Goal: Task Accomplishment & Management: Manage account settings

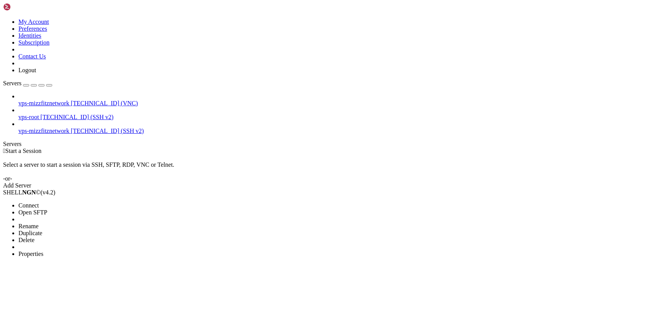
drag, startPoint x: 46, startPoint y: 71, endPoint x: 273, endPoint y: 1, distance: 237.3
click at [39, 202] on span "Connect" at bounding box center [28, 205] width 20 height 7
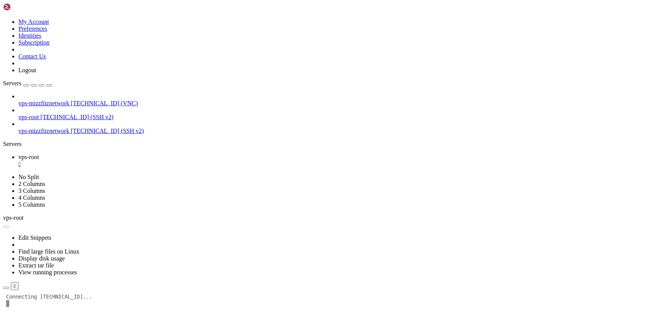
click at [137, 160] on div "" at bounding box center [342, 163] width 648 height 7
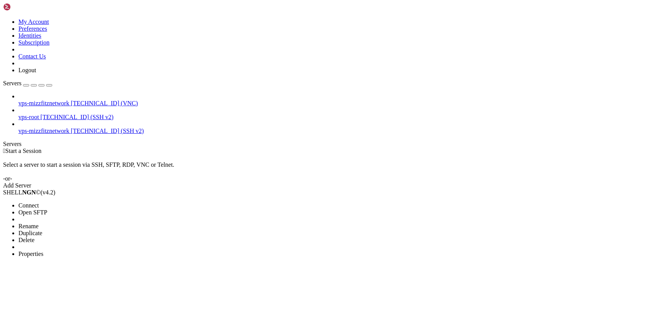
click at [79, 202] on li "Connect" at bounding box center [53, 205] width 70 height 7
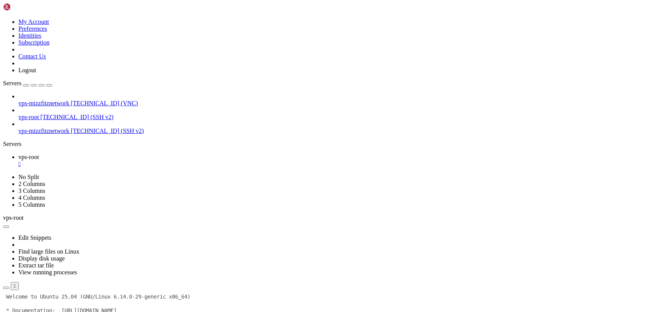
click at [137, 160] on div "" at bounding box center [342, 163] width 648 height 7
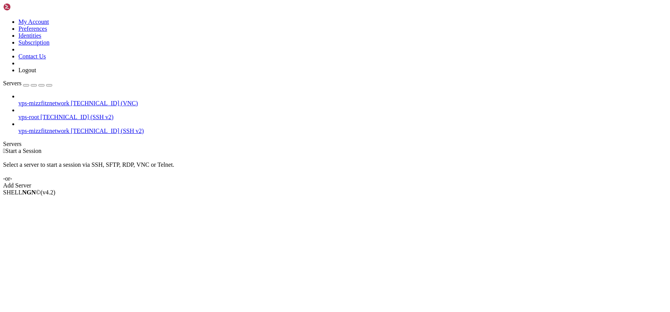
drag, startPoint x: 43, startPoint y: 81, endPoint x: 48, endPoint y: 86, distance: 6.8
click at [43, 127] on span "vps-mizzfitznetwork" at bounding box center [43, 130] width 51 height 7
click at [49, 127] on span "vps-mizzfitznetwork" at bounding box center [43, 130] width 51 height 7
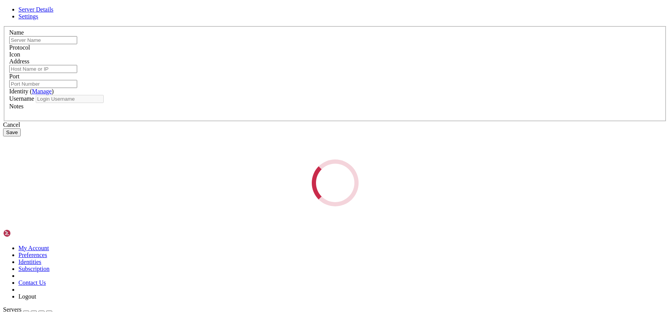
type input "vps-mizzfitznetwork"
type input "[TECHNICAL_ID]"
type input "5901"
type input "mizzfitznetwork"
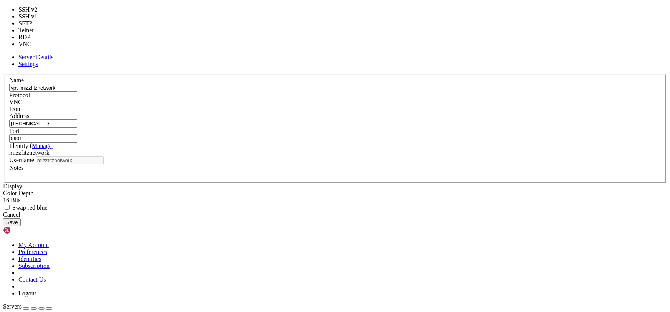
click at [372, 101] on div "VNC" at bounding box center [334, 102] width 651 height 7
type input "3389"
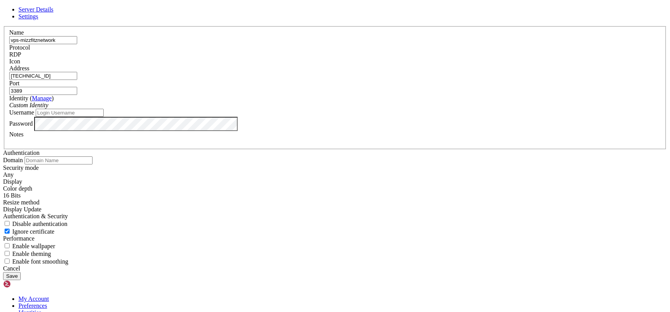
drag, startPoint x: 383, startPoint y: 112, endPoint x: 369, endPoint y: 111, distance: 15.1
click at [274, 114] on fieldset "Name vps-mizzfitznetwork Protocol RDP Icon Address [TECHNICAL_ID] ( )" at bounding box center [335, 87] width 662 height 123
click at [77, 95] on input "3389" at bounding box center [43, 91] width 68 height 8
type input "3390"
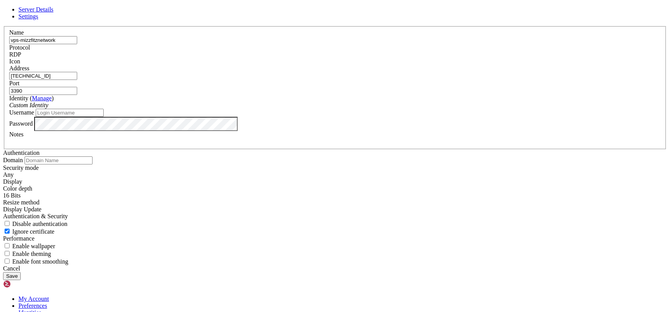
click at [48, 108] on icon "Custom Identity" at bounding box center [28, 105] width 39 height 7
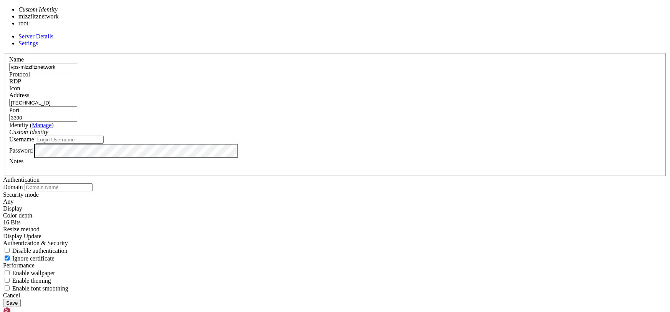
type input "mizzfitznetwork"
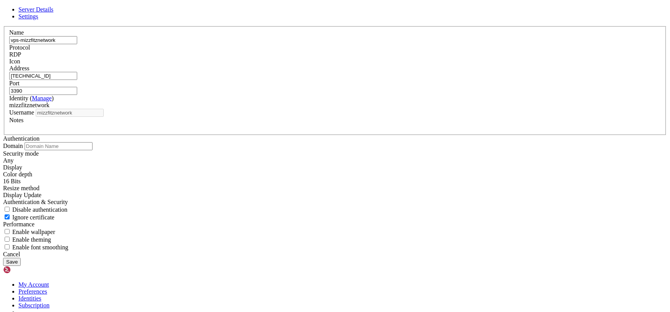
click at [21, 258] on button "Save" at bounding box center [12, 262] width 18 height 8
